Goal: Navigation & Orientation: Find specific page/section

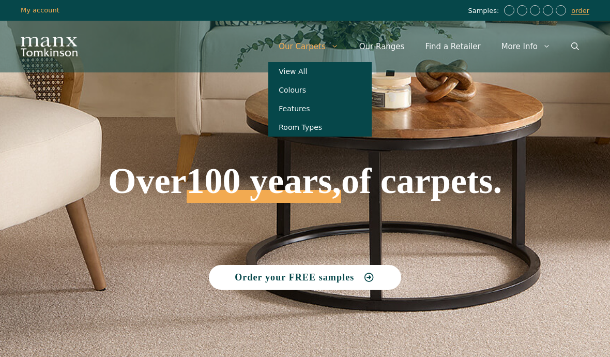
click at [311, 72] on link "View All" at bounding box center [319, 71] width 103 height 19
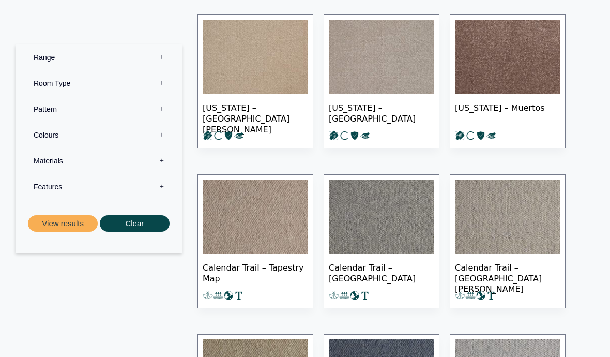
scroll to position [387, 0]
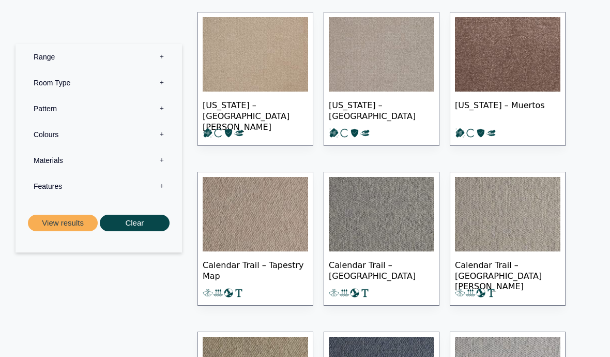
click at [52, 53] on label "Range 0" at bounding box center [98, 57] width 151 height 26
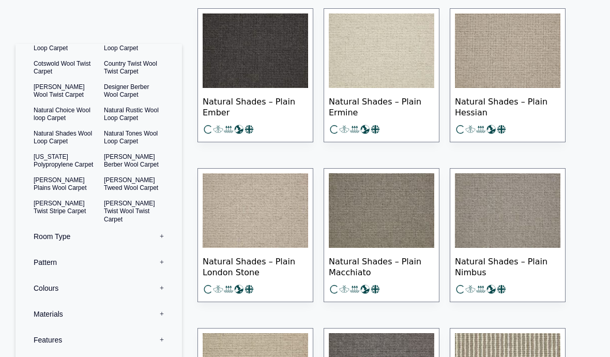
scroll to position [7738, 0]
click at [223, 239] on img at bounding box center [256, 210] width 106 height 74
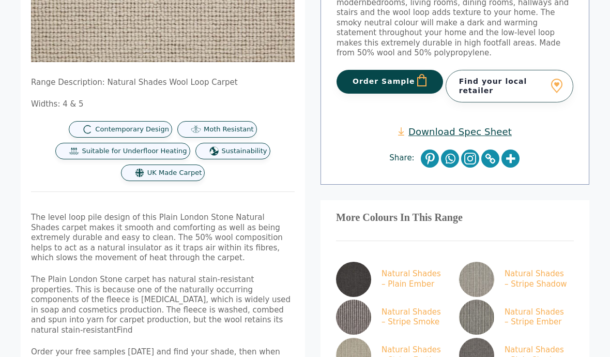
scroll to position [271, 0]
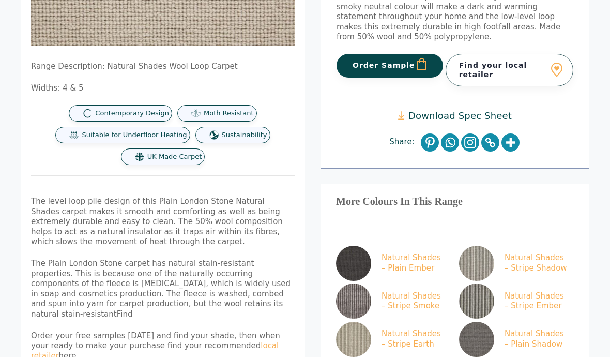
click at [506, 54] on link "Find your local retailer" at bounding box center [510, 70] width 128 height 32
